Goal: Register for event/course

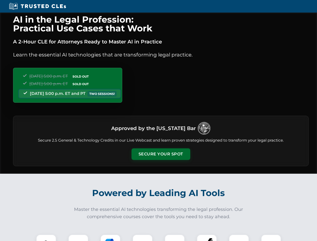
click at [161, 154] on button "Secure Your Spot" at bounding box center [161, 155] width 59 height 12
click at [46, 238] on img at bounding box center [46, 245] width 15 height 15
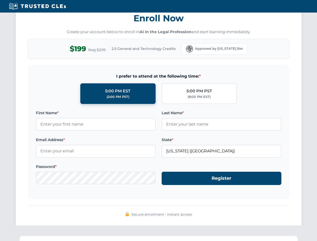
scroll to position [493, 0]
